Goal: Check status: Check status

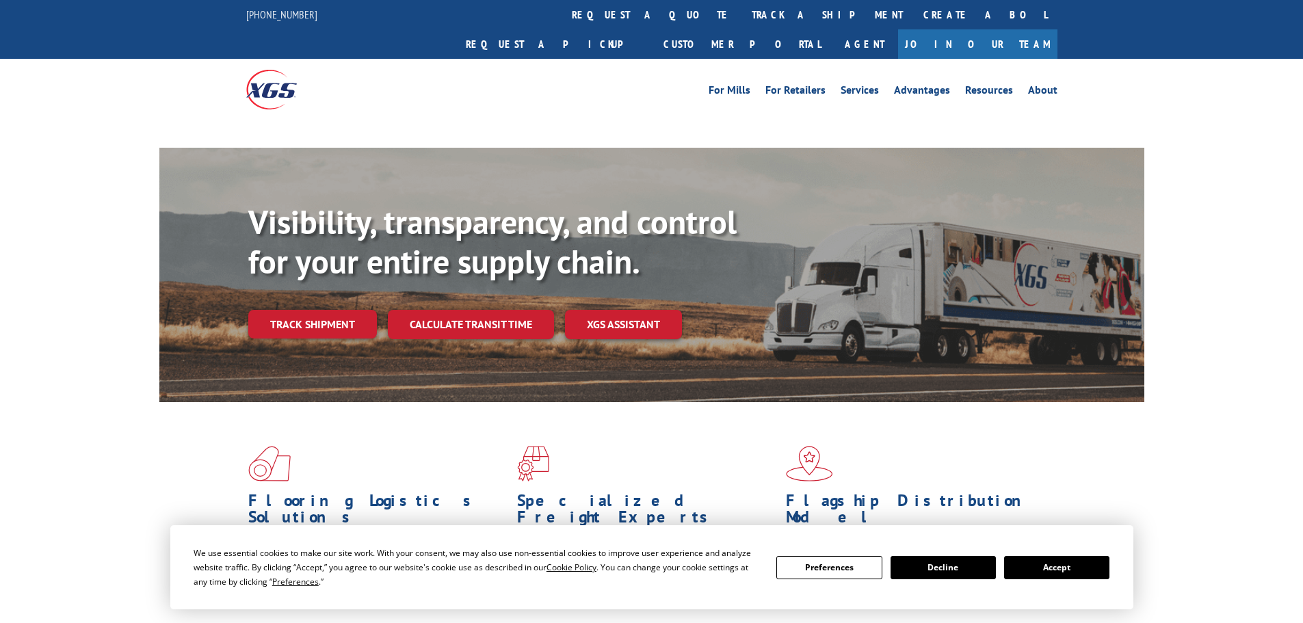
click at [913, 11] on link "Create a BOL" at bounding box center [985, 14] width 144 height 29
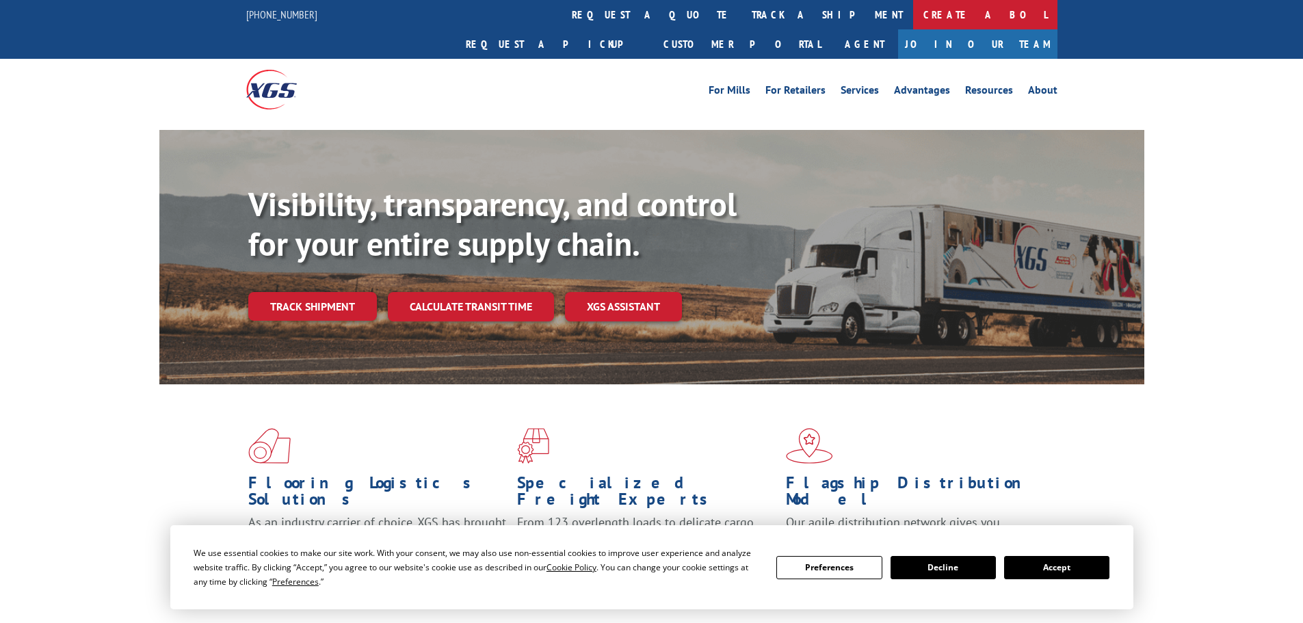
click at [913, 17] on link "Create a BOL" at bounding box center [985, 14] width 144 height 29
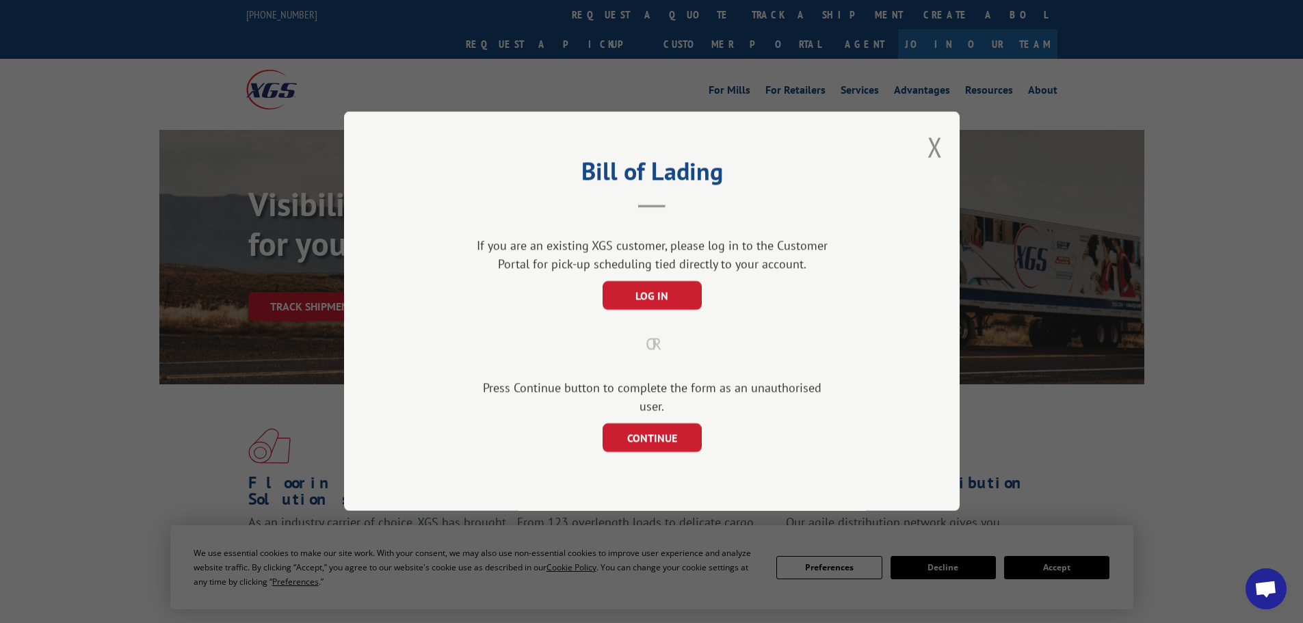
click at [674, 55] on div "Bill of Lading If you are an existing XGS customer, please log in to the Custom…" at bounding box center [651, 311] width 1303 height 623
click at [932, 153] on button "Close modal" at bounding box center [934, 147] width 15 height 36
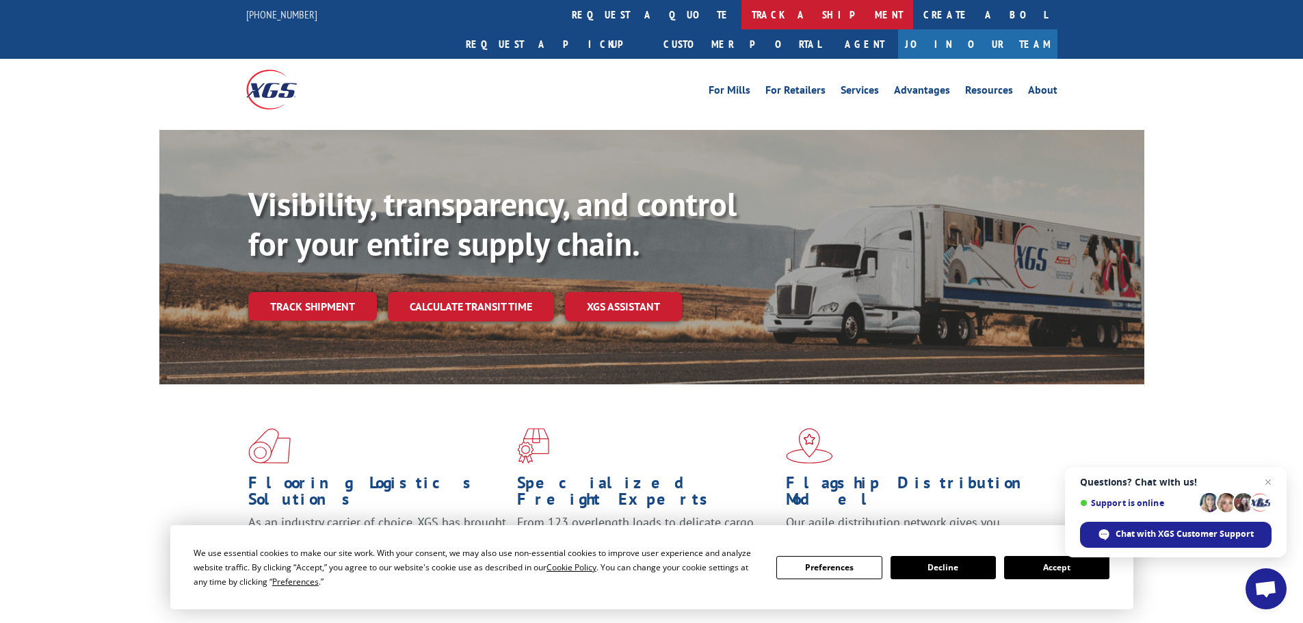
click at [741, 7] on link "track a shipment" at bounding box center [827, 14] width 172 height 29
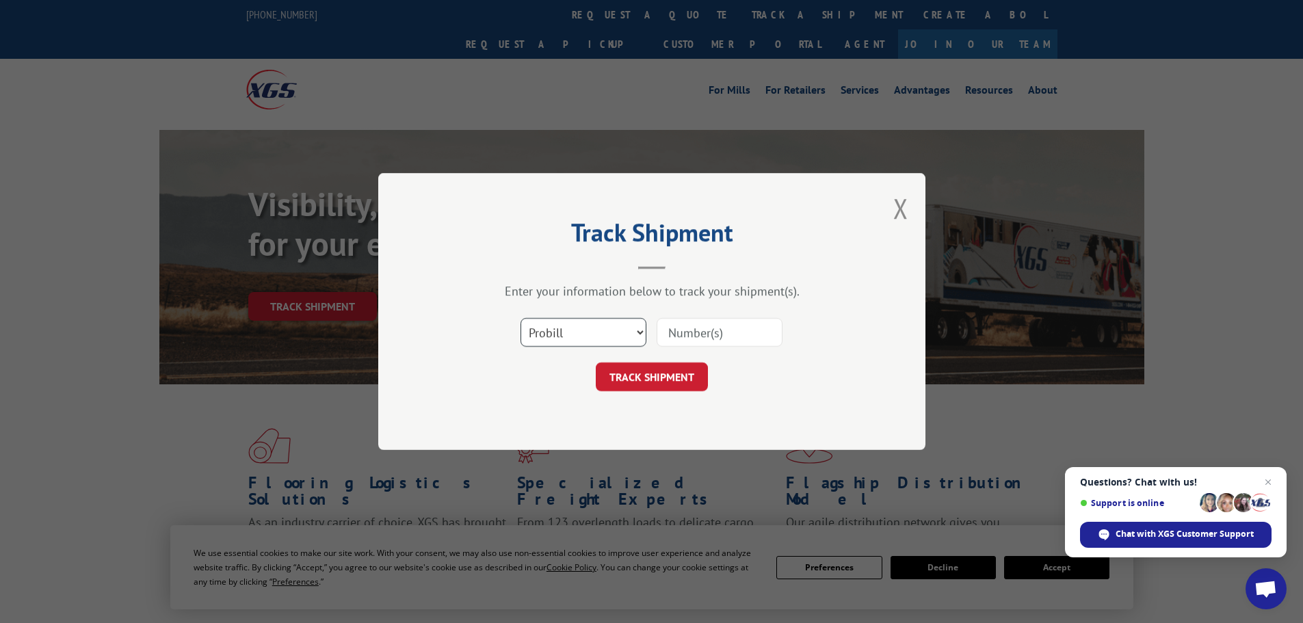
click at [583, 332] on select "Select category... Probill BOL PO" at bounding box center [583, 332] width 126 height 29
select select "bol"
click at [520, 318] on select "Select category... Probill BOL PO" at bounding box center [583, 332] width 126 height 29
click at [713, 332] on input at bounding box center [720, 332] width 126 height 29
paste input "6009308"
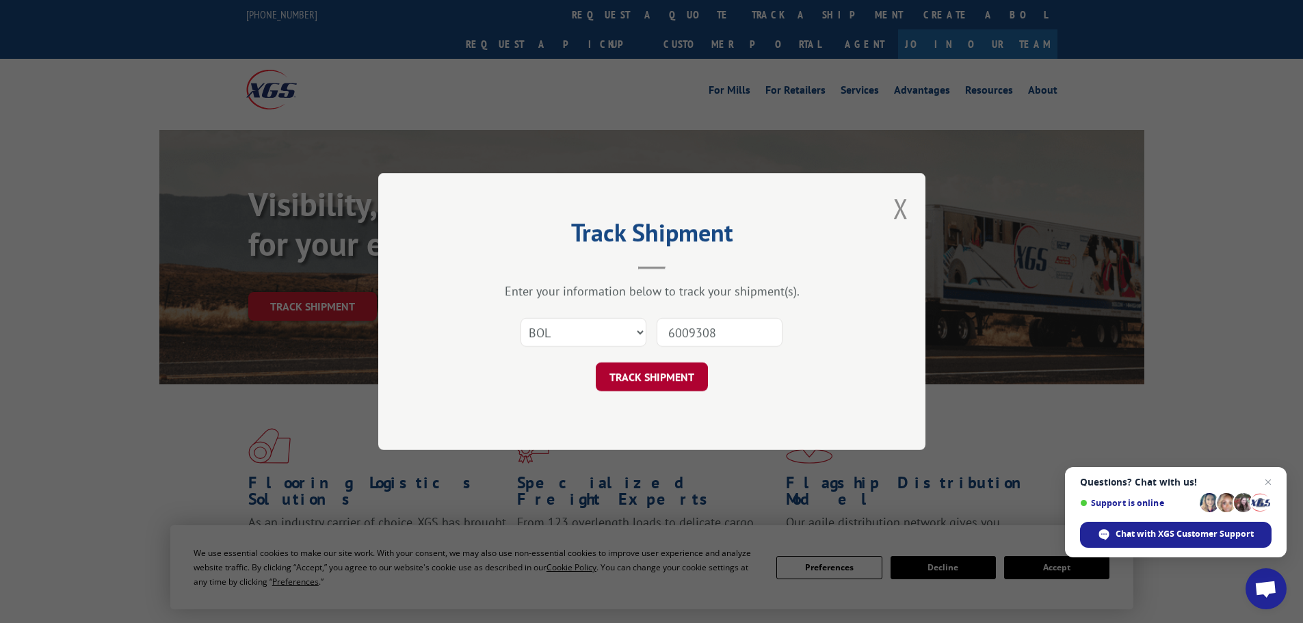
type input "6009308"
click at [673, 369] on button "TRACK SHIPMENT" at bounding box center [652, 376] width 112 height 29
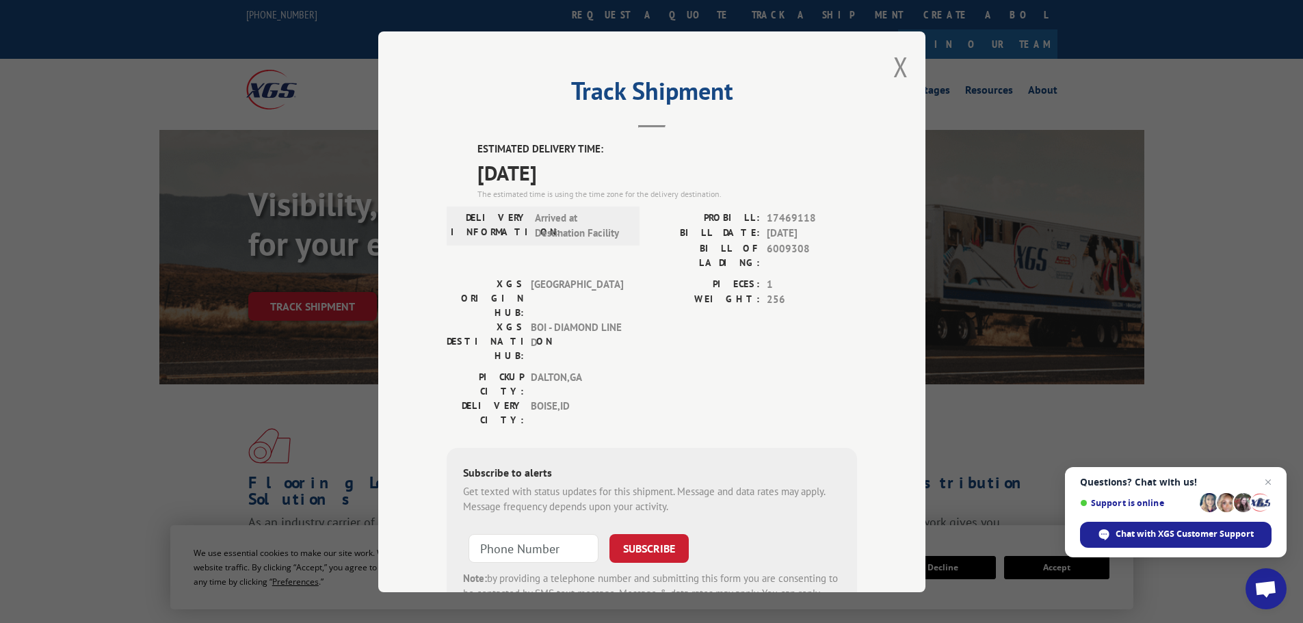
drag, startPoint x: 589, startPoint y: 174, endPoint x: 457, endPoint y: 184, distance: 133.0
click at [457, 184] on div "ESTIMATED DELIVERY TIME: [DATE] The estimated time is using the time zone for t…" at bounding box center [652, 388] width 410 height 492
copy span "[DATE]"
click at [783, 247] on span "6009308" at bounding box center [812, 255] width 90 height 29
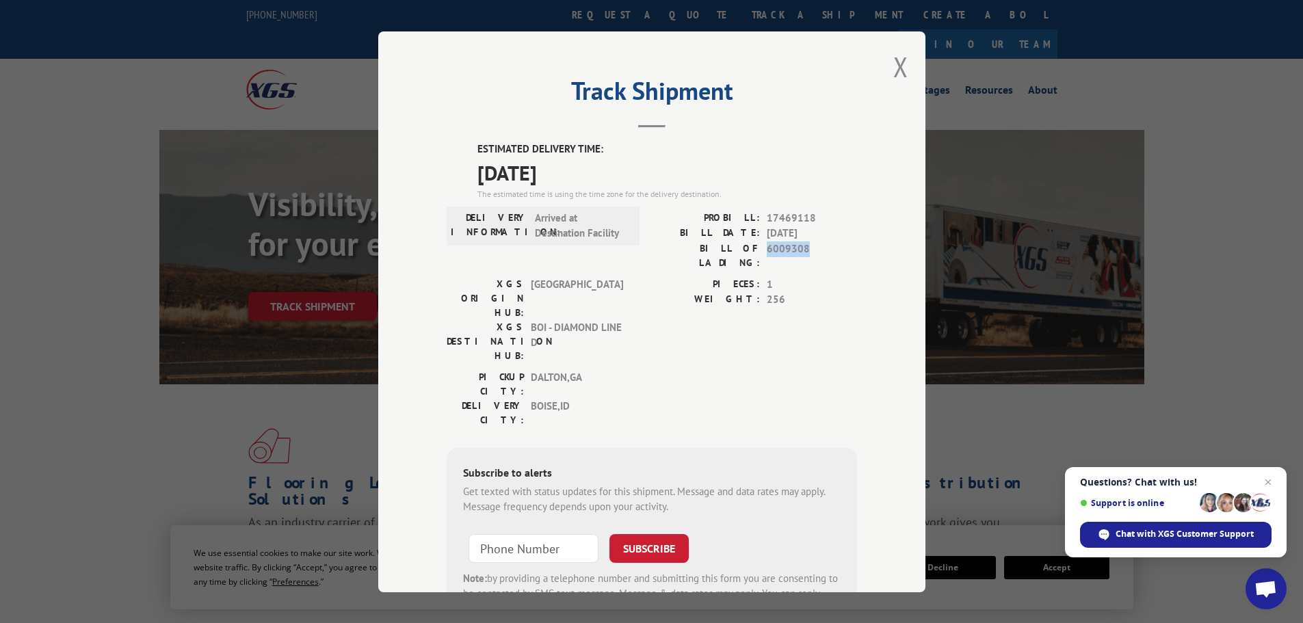
copy span "6009308"
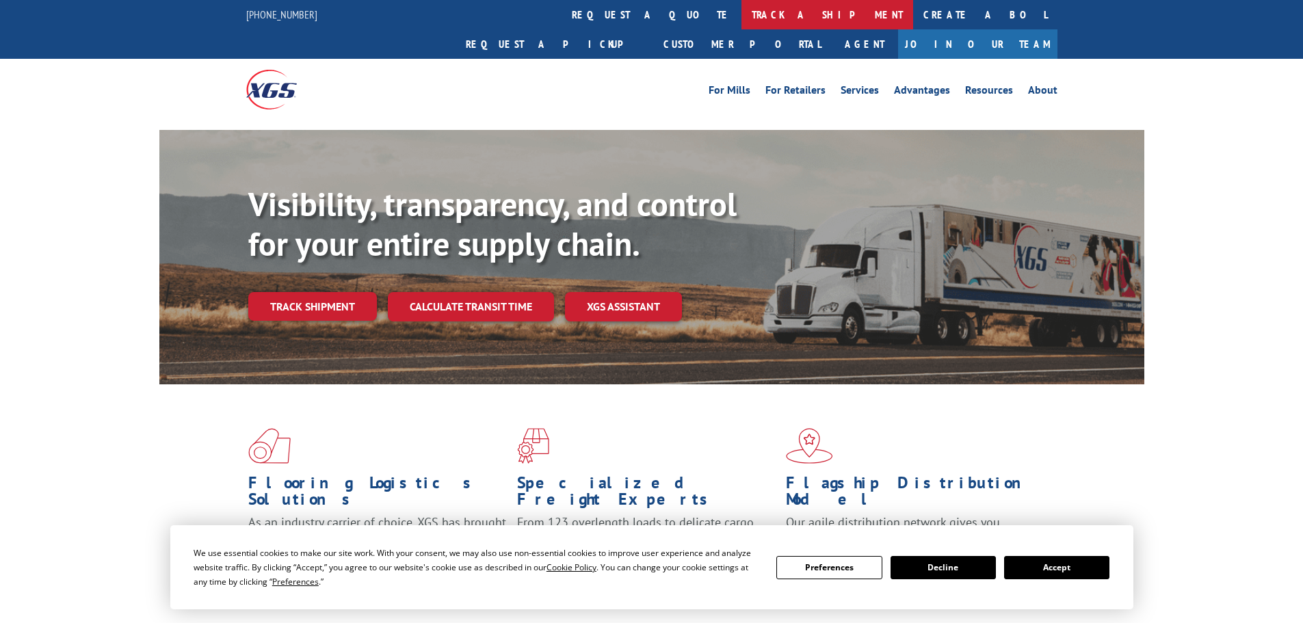
click at [741, 5] on link "track a shipment" at bounding box center [827, 14] width 172 height 29
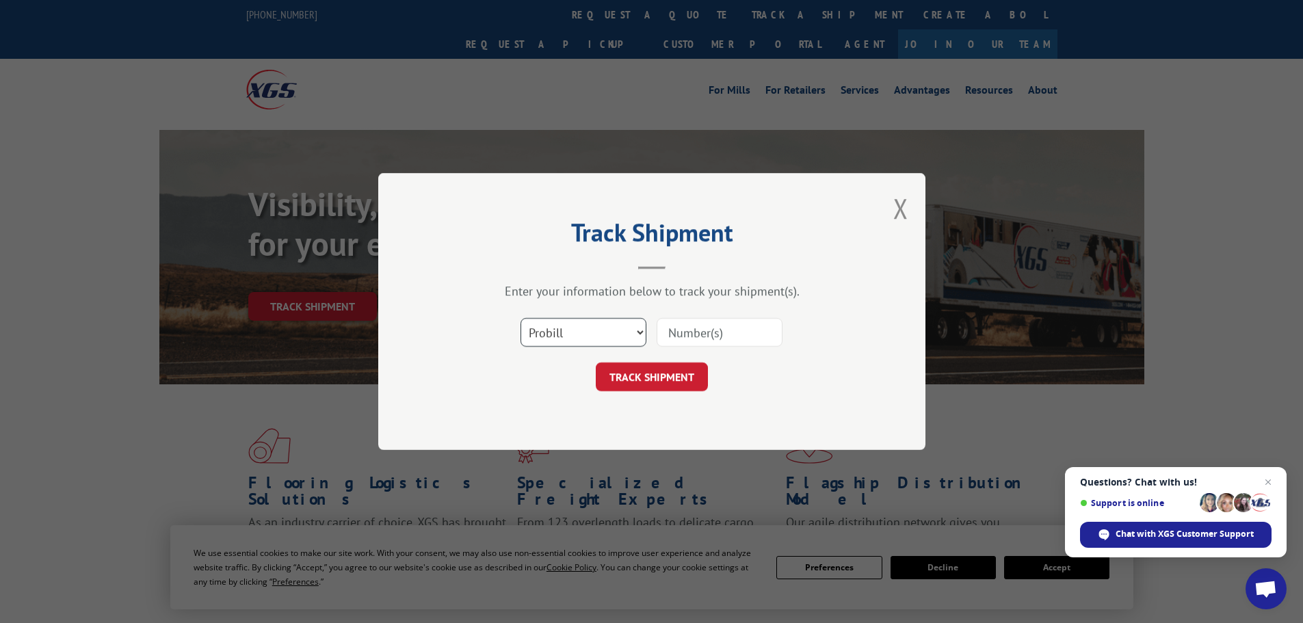
click at [587, 328] on select "Select category... Probill BOL PO" at bounding box center [583, 332] width 126 height 29
select select "bol"
click at [520, 318] on select "Select category... Probill BOL PO" at bounding box center [583, 332] width 126 height 29
click at [686, 331] on input at bounding box center [720, 332] width 126 height 29
paste input "6013616"
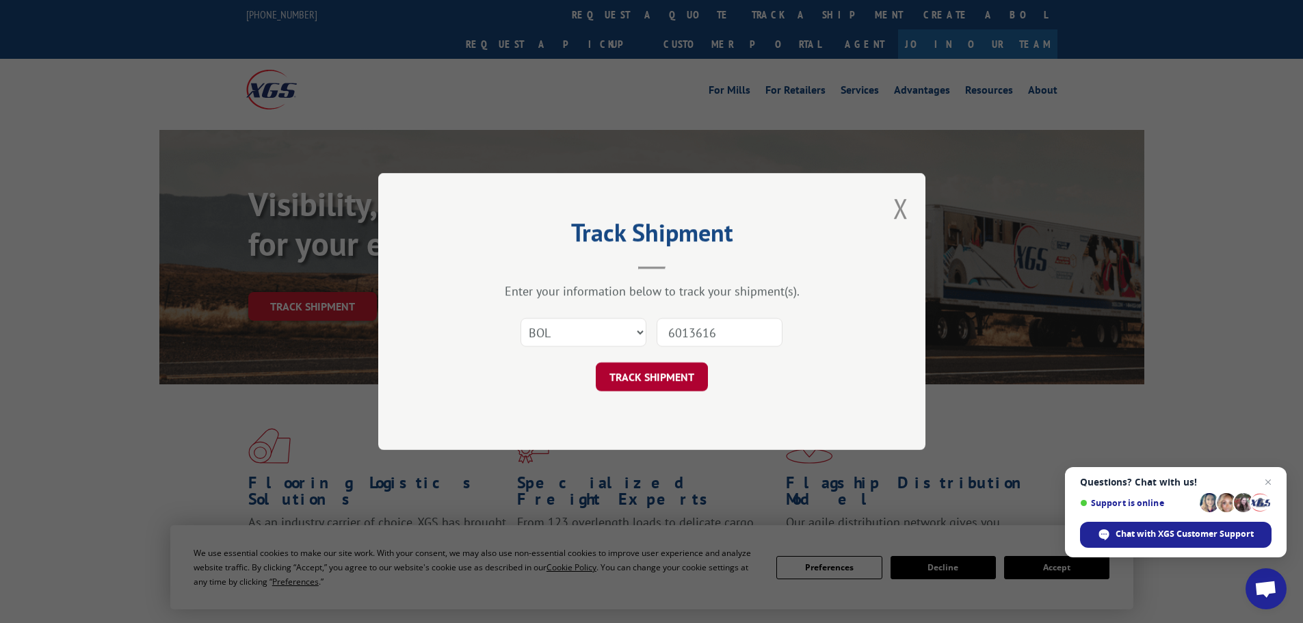
type input "6013616"
click at [676, 373] on button "TRACK SHIPMENT" at bounding box center [652, 376] width 112 height 29
